Goal: Information Seeking & Learning: Learn about a topic

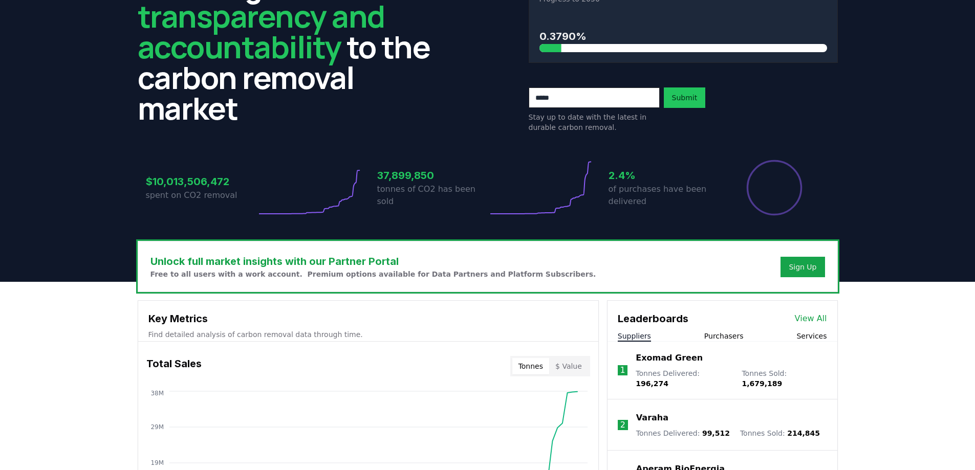
scroll to position [205, 0]
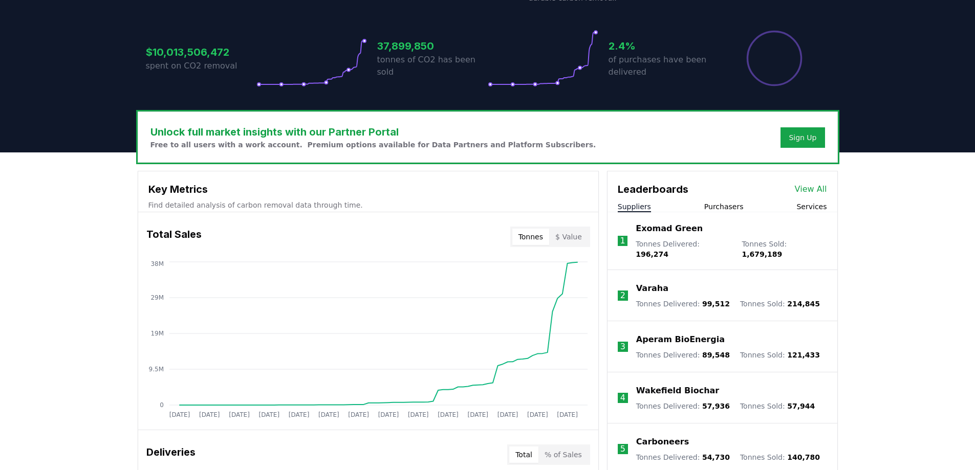
click at [443, 205] on button "Purchasers" at bounding box center [723, 207] width 39 height 10
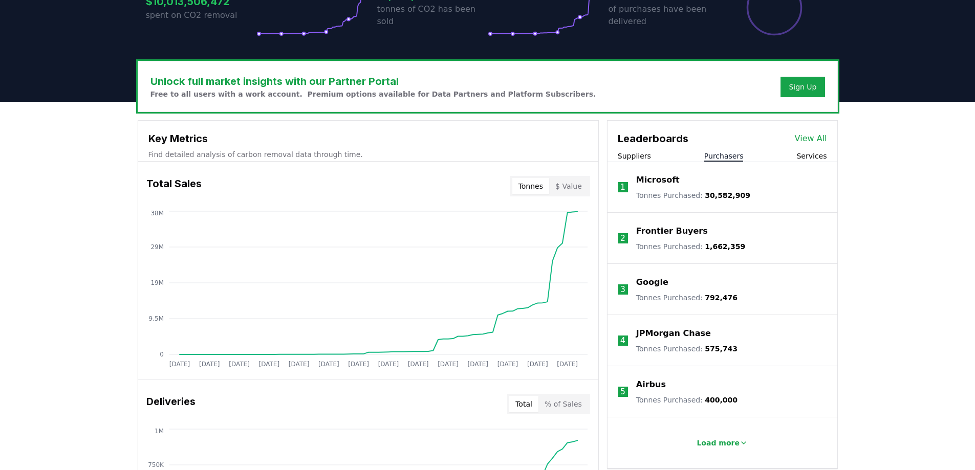
scroll to position [358, 0]
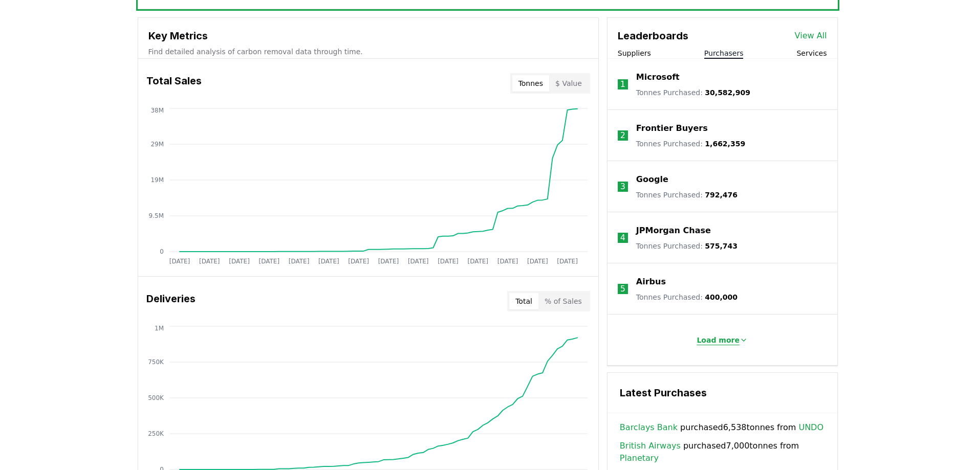
click at [443, 252] on p "Load more" at bounding box center [717, 340] width 43 height 10
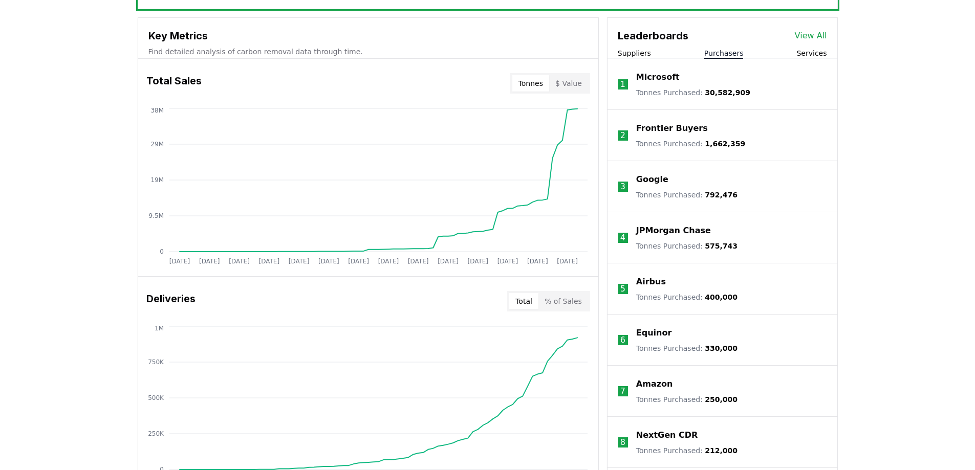
click at [443, 41] on link "View All" at bounding box center [811, 36] width 32 height 12
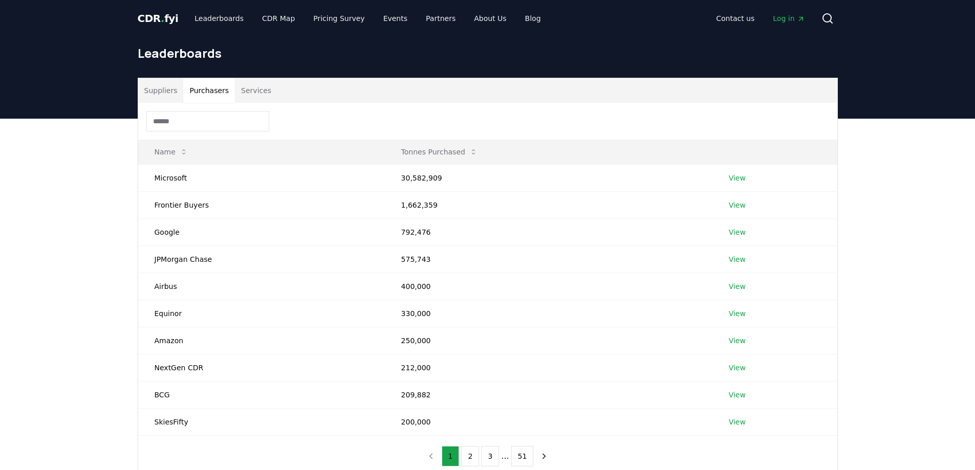
click at [211, 96] on button "Purchasers" at bounding box center [209, 90] width 52 height 25
